Goal: Transaction & Acquisition: Purchase product/service

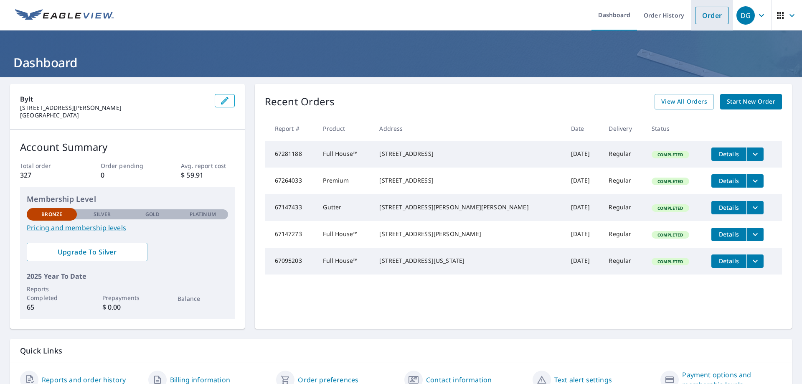
click at [704, 18] on link "Order" at bounding box center [712, 16] width 34 height 18
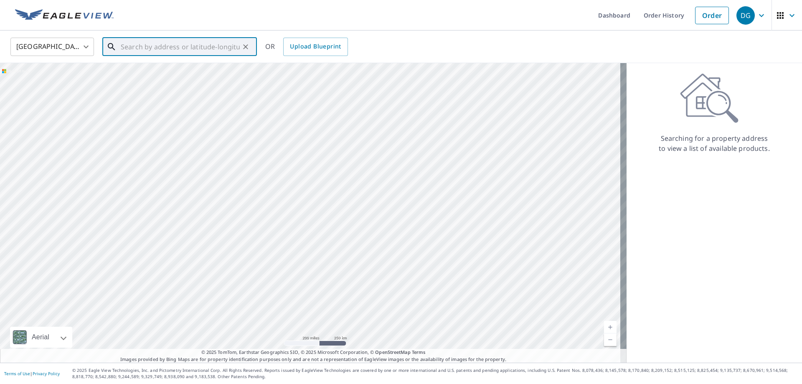
paste input "[STREET_ADDRESS]"
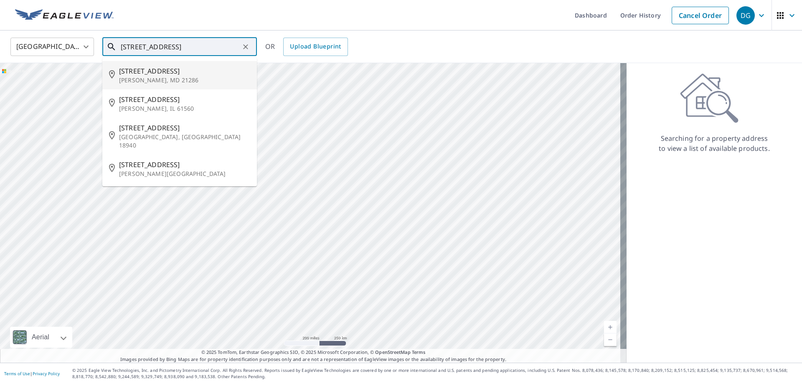
click at [166, 80] on p "[PERSON_NAME], MD 21286" at bounding box center [184, 80] width 131 height 8
type input "[STREET_ADDRESS][PERSON_NAME]"
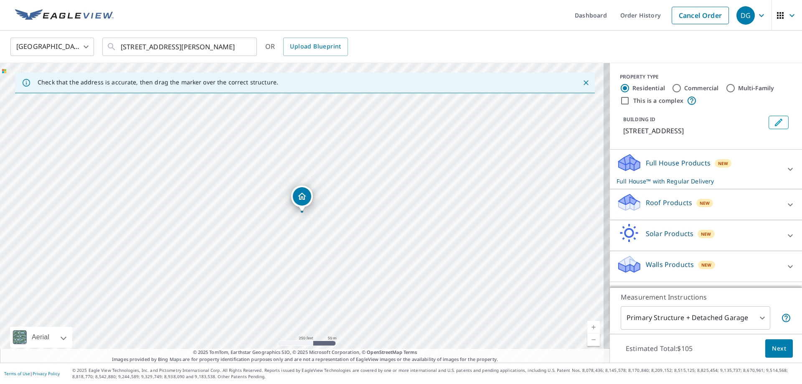
click at [778, 349] on span "Next" at bounding box center [779, 348] width 14 height 10
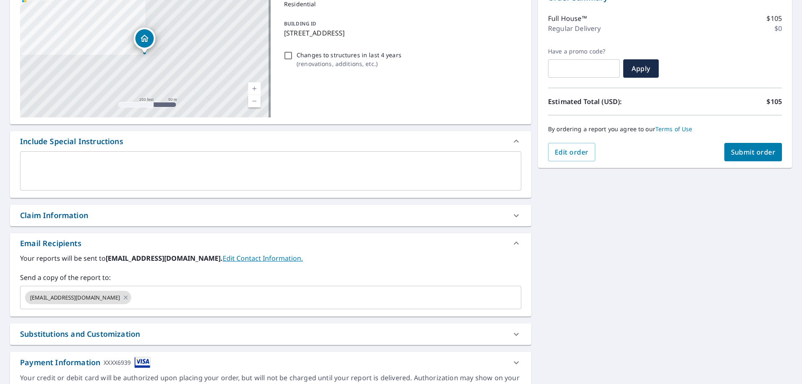
scroll to position [142, 0]
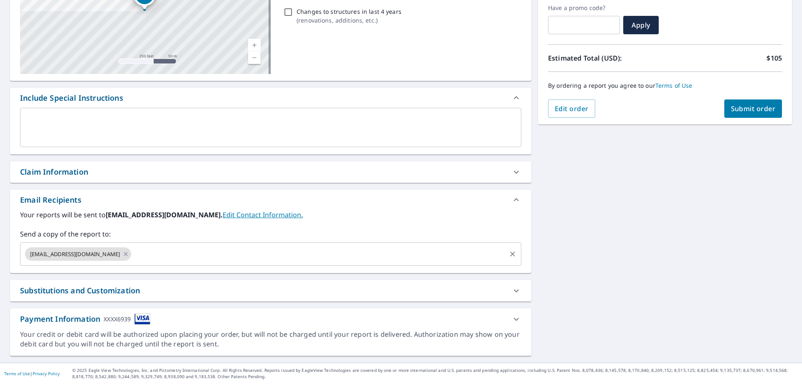
click at [139, 258] on input "text" at bounding box center [318, 254] width 372 height 16
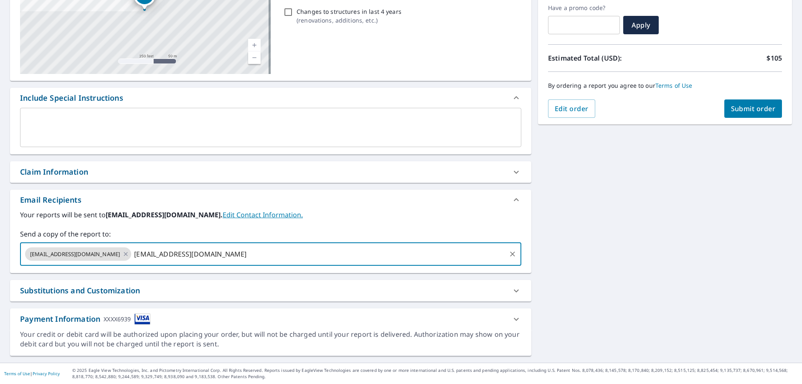
click at [278, 257] on input "[EMAIL_ADDRESS][DOMAIN_NAME]" at bounding box center [318, 254] width 372 height 16
type input "[EMAIL_ADDRESS][DOMAIN_NAME]"
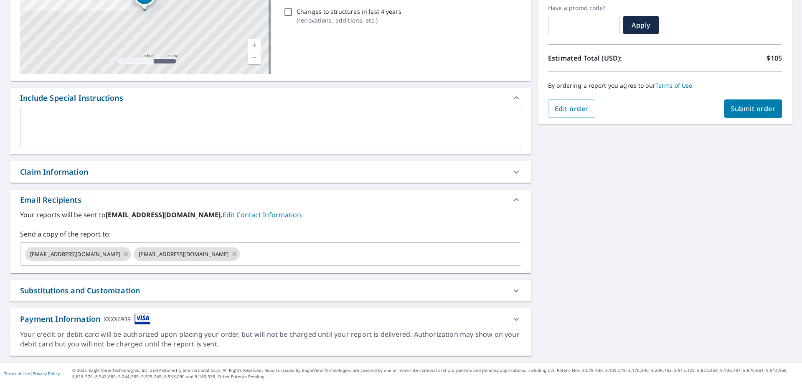
click at [300, 227] on div "Your reports will be sent to [EMAIL_ADDRESS][DOMAIN_NAME]. Edit Contact Informa…" at bounding box center [270, 238] width 501 height 56
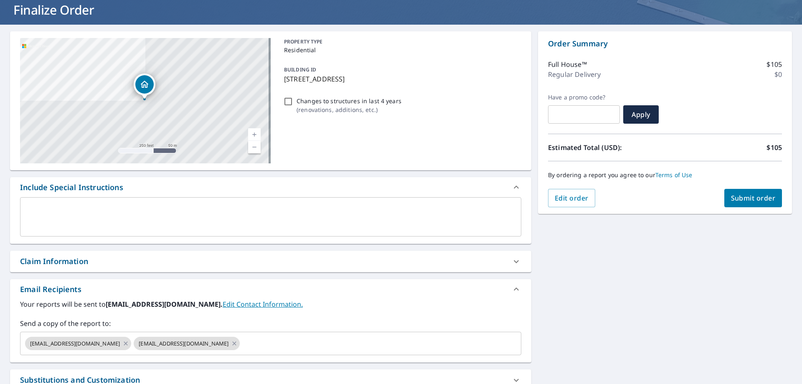
scroll to position [100, 0]
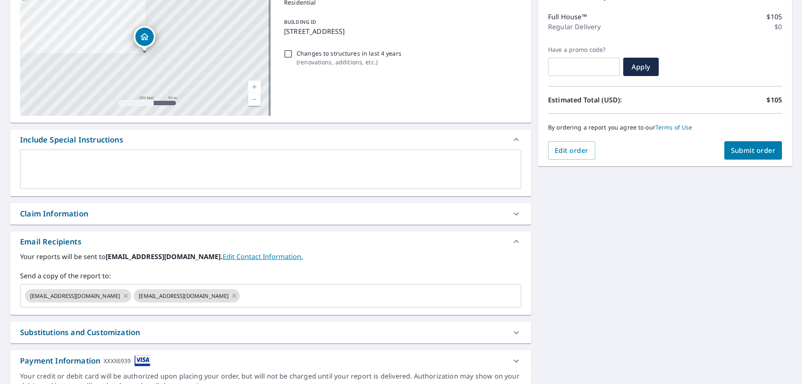
click at [731, 154] on span "Submit order" at bounding box center [753, 150] width 45 height 9
checkbox input "true"
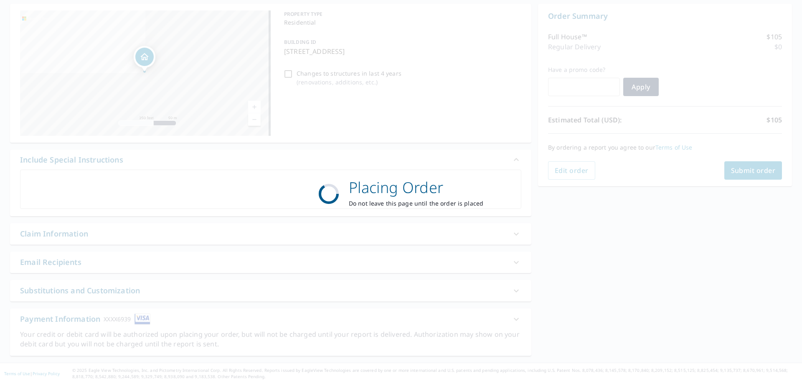
scroll to position [80, 0]
